Goal: Transaction & Acquisition: Book appointment/travel/reservation

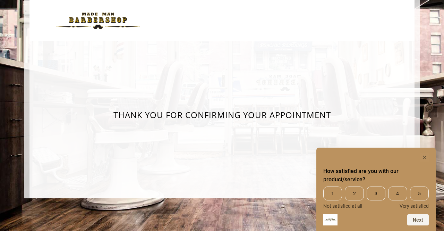
drag, startPoint x: 214, startPoint y: 122, endPoint x: 398, endPoint y: 155, distance: 186.1
click at [398, 155] on body "Something went wrong! Try reload Thank you for confirming your appointment How …" at bounding box center [222, 99] width 444 height 198
click at [426, 158] on rect "Hide survey" at bounding box center [424, 157] width 8 height 8
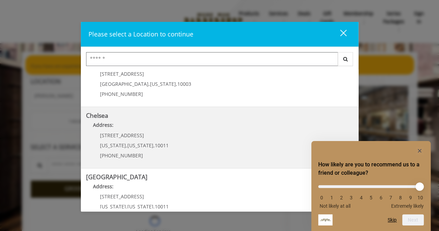
scroll to position [24, 0]
click at [164, 147] on div "169/170 W 23rd St New York , New York , 10011 (917) 639-3902" at bounding box center [129, 147] width 86 height 30
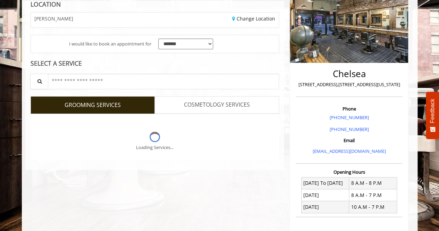
scroll to position [144, 0]
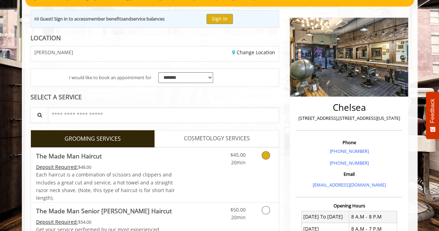
click at [175, 175] on link "Discounted Price" at bounding box center [195, 174] width 41 height 54
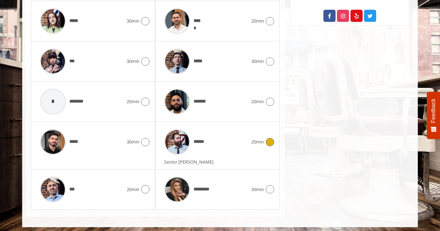
scroll to position [407, 0]
click at [85, 197] on div "***" at bounding box center [81, 189] width 90 height 33
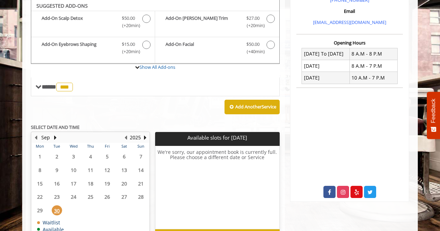
scroll to position [229, 0]
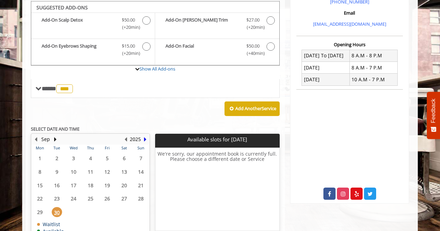
drag, startPoint x: 144, startPoint y: 137, endPoint x: 59, endPoint y: 151, distance: 86.1
click at [59, 151] on div "Sep 2025 Mon Tue Wed Thu Fri Sat Sun 1 2 3 4 5 6 7 8 9 10 11 12 13 14 15 16 17 …" at bounding box center [90, 187] width 119 height 109
click at [54, 141] on div at bounding box center [55, 139] width 6 height 9
click at [54, 139] on button "Next Month" at bounding box center [55, 139] width 6 height 8
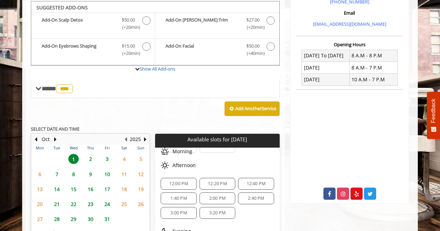
scroll to position [282, 0]
